Goal: Check status: Check status

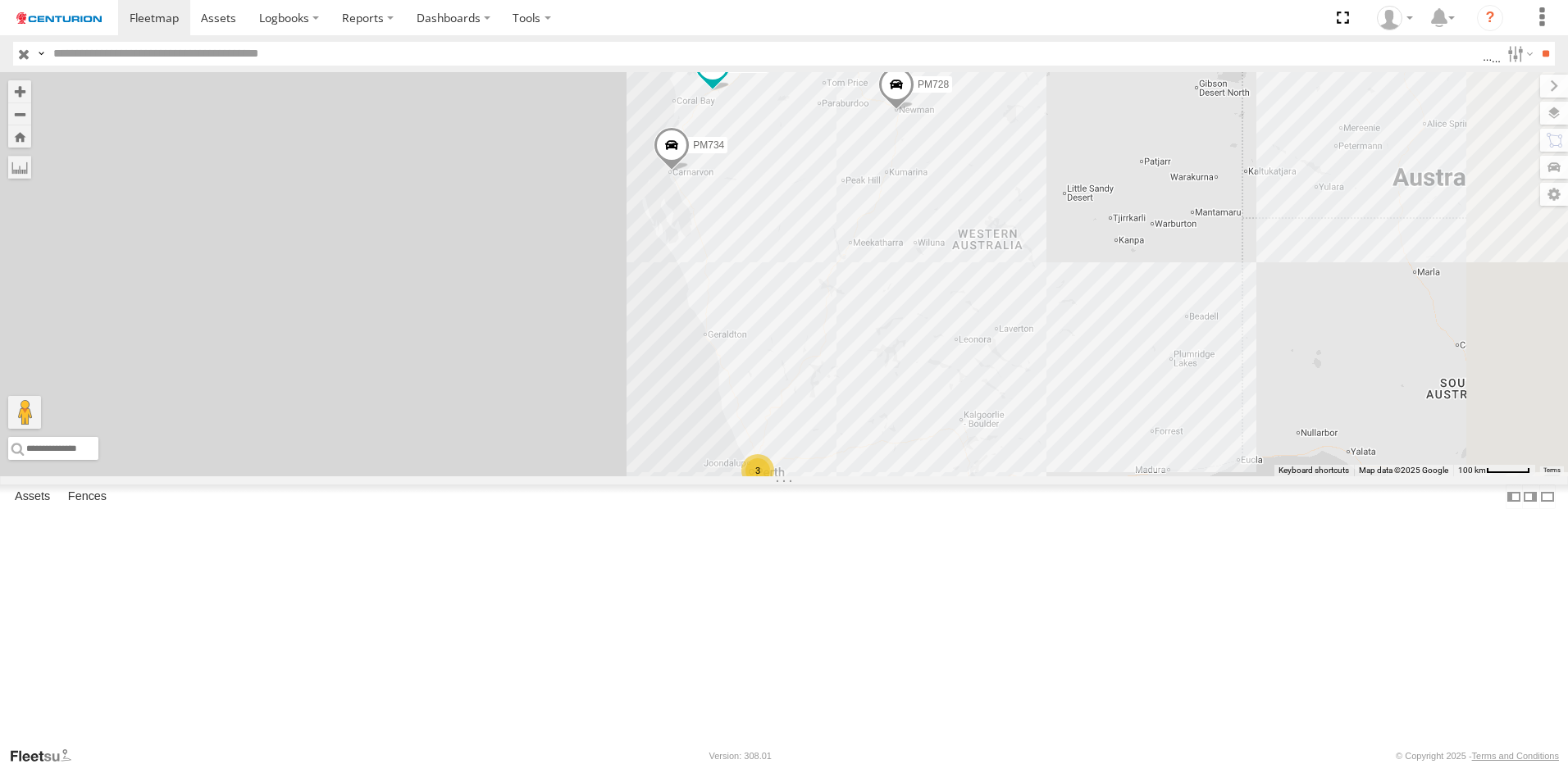
click at [0, 0] on div "PM734" at bounding box center [0, 0] width 0 height 0
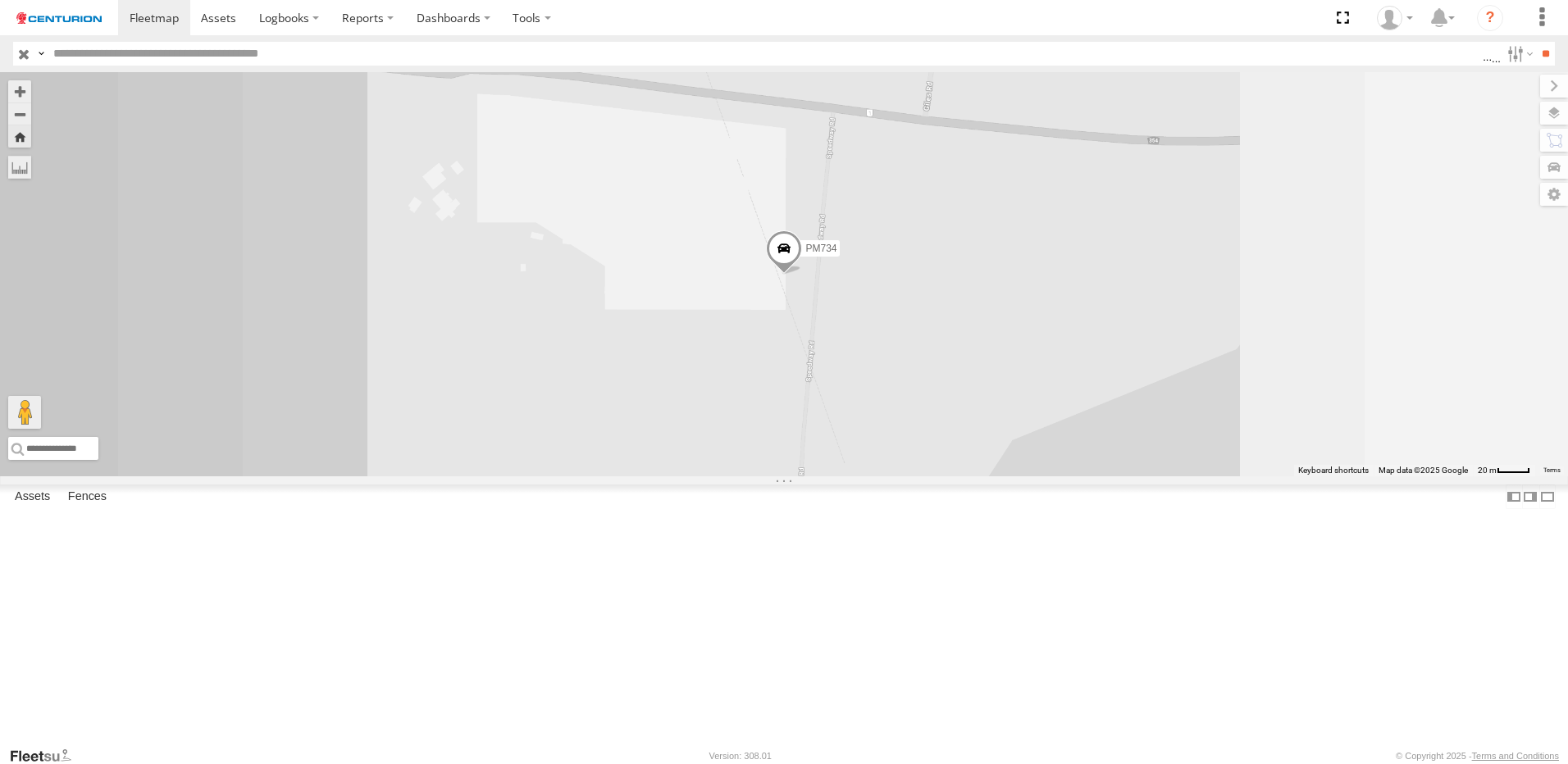
click at [802, 275] on span at bounding box center [784, 252] width 36 height 44
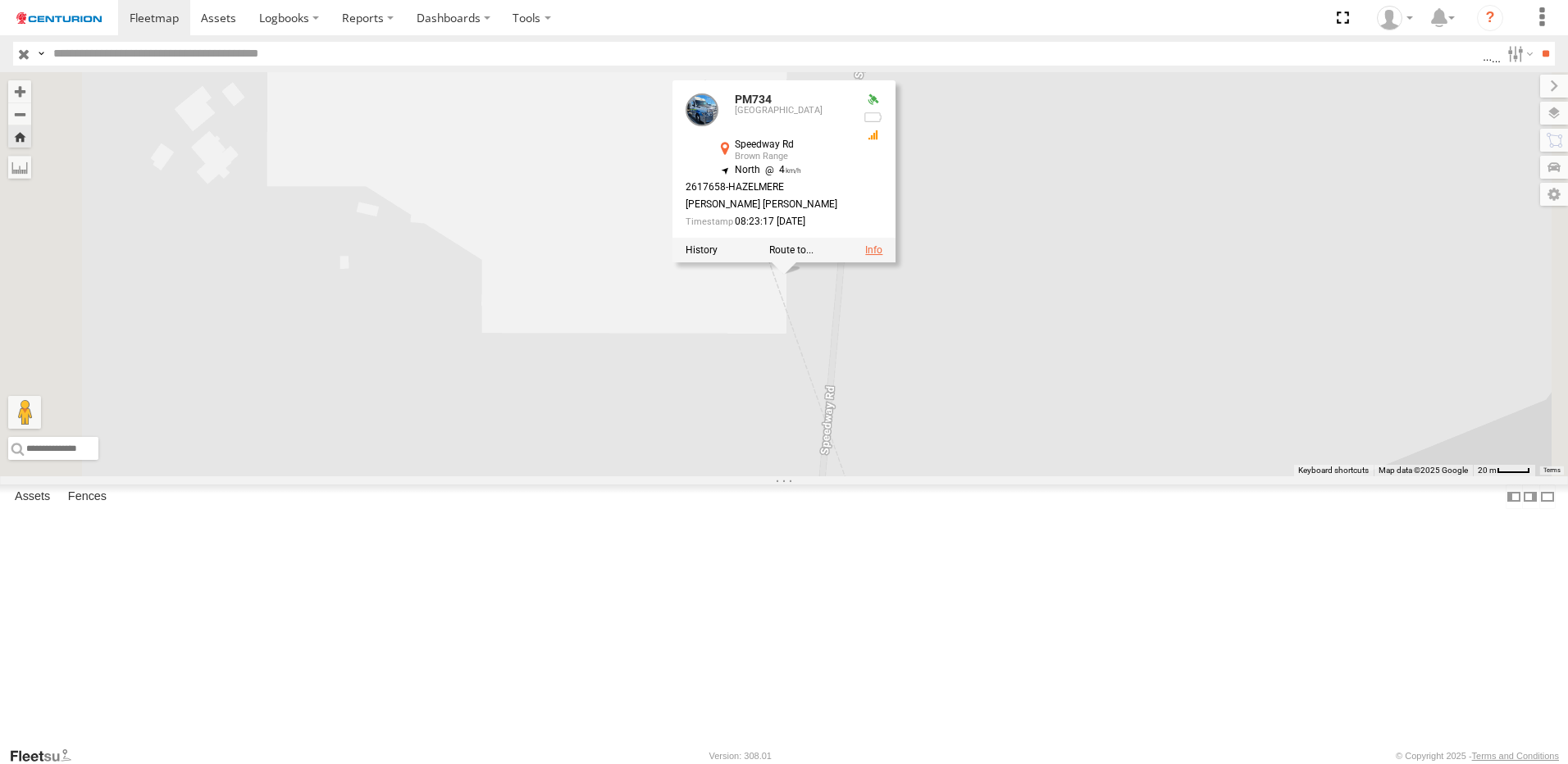
click at [882, 255] on link at bounding box center [874, 249] width 17 height 11
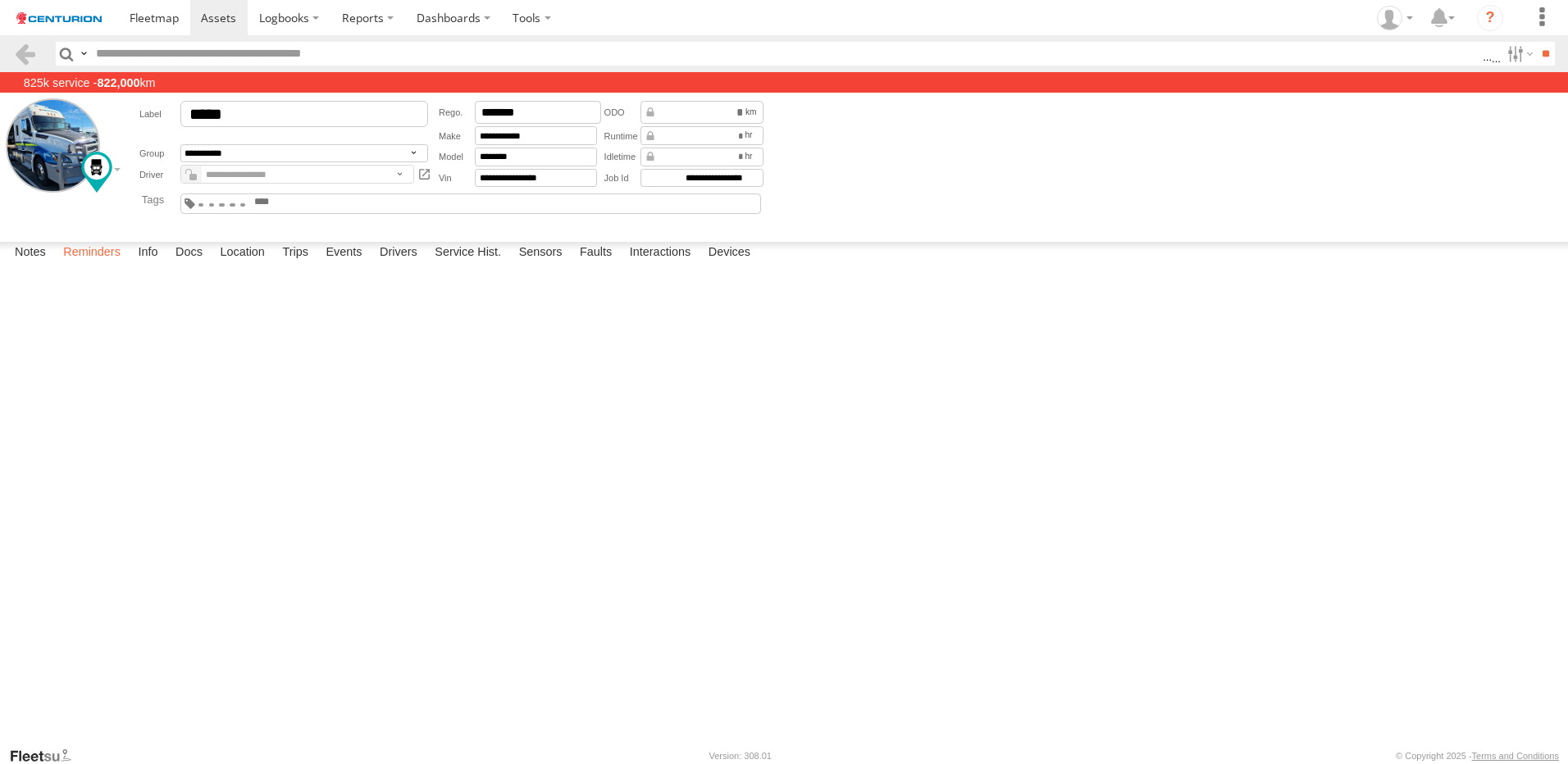
click at [107, 265] on label "Reminders" at bounding box center [91, 253] width 74 height 23
